Goal: Information Seeking & Learning: Learn about a topic

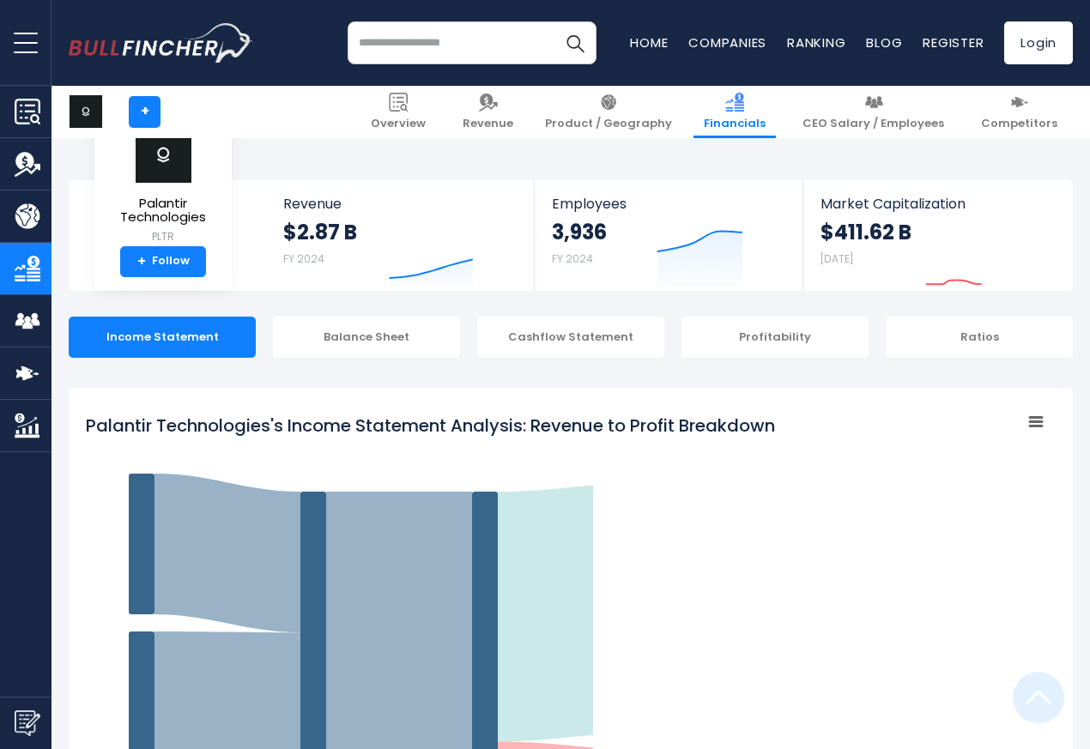
scroll to position [928, 0]
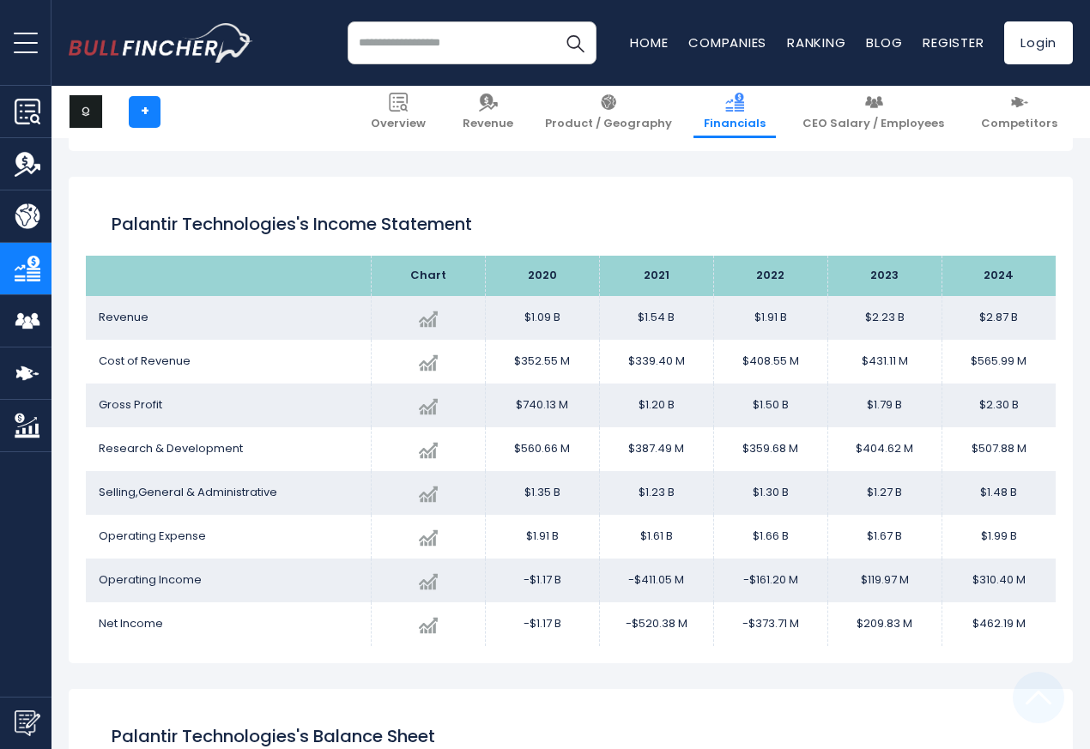
scroll to position [928, 0]
